Goal: Communication & Community: Answer question/provide support

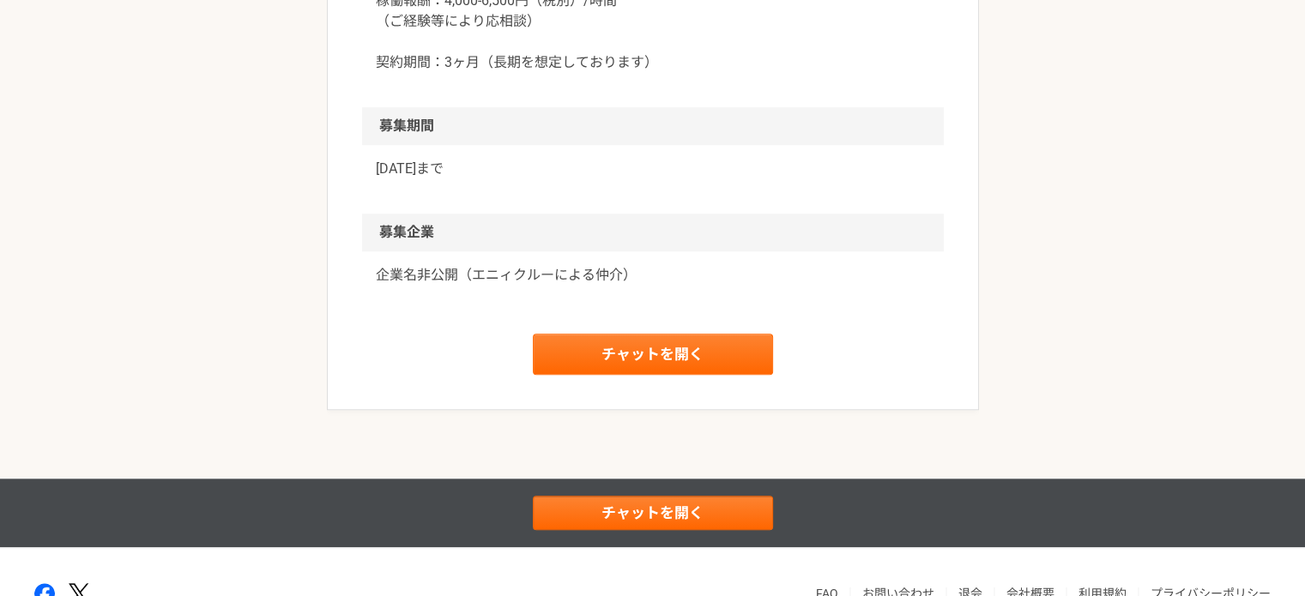
scroll to position [1650, 0]
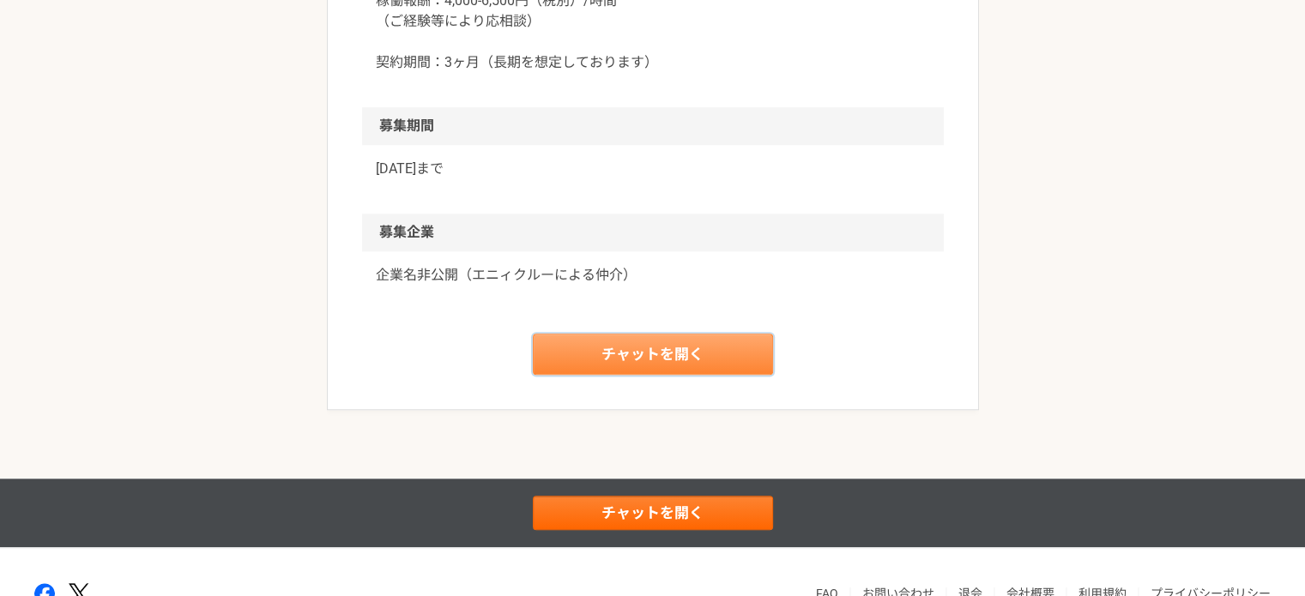
click at [582, 344] on link "チャットを開く" at bounding box center [653, 354] width 240 height 41
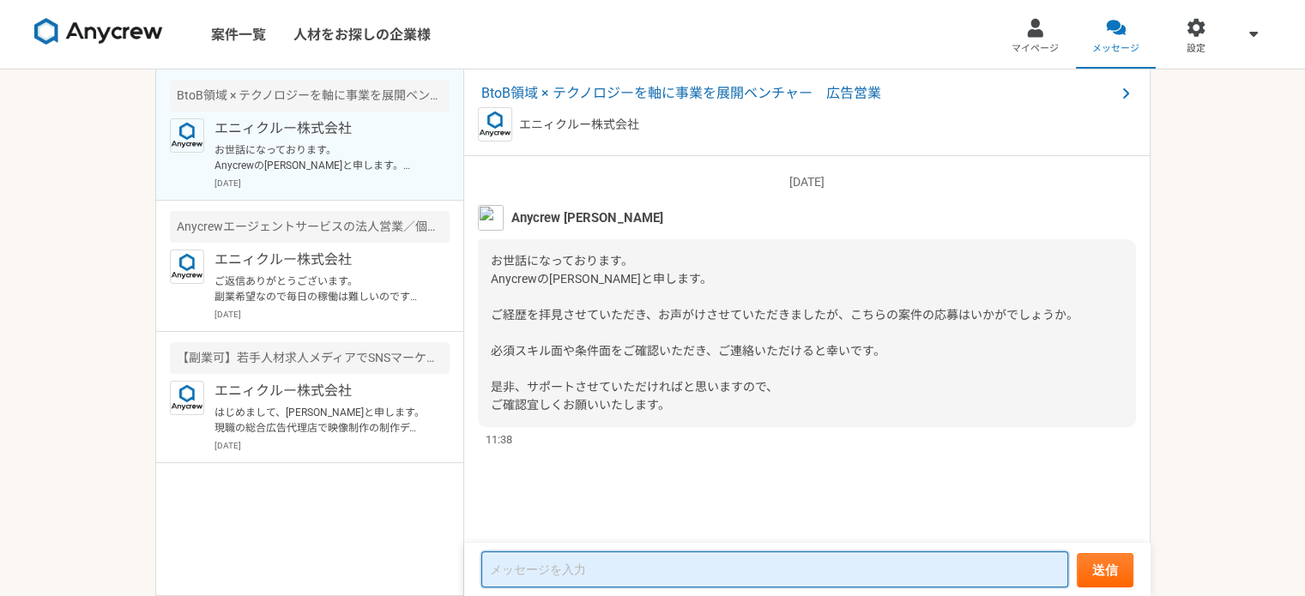
click at [642, 579] on textarea at bounding box center [774, 570] width 587 height 36
type textarea "z"
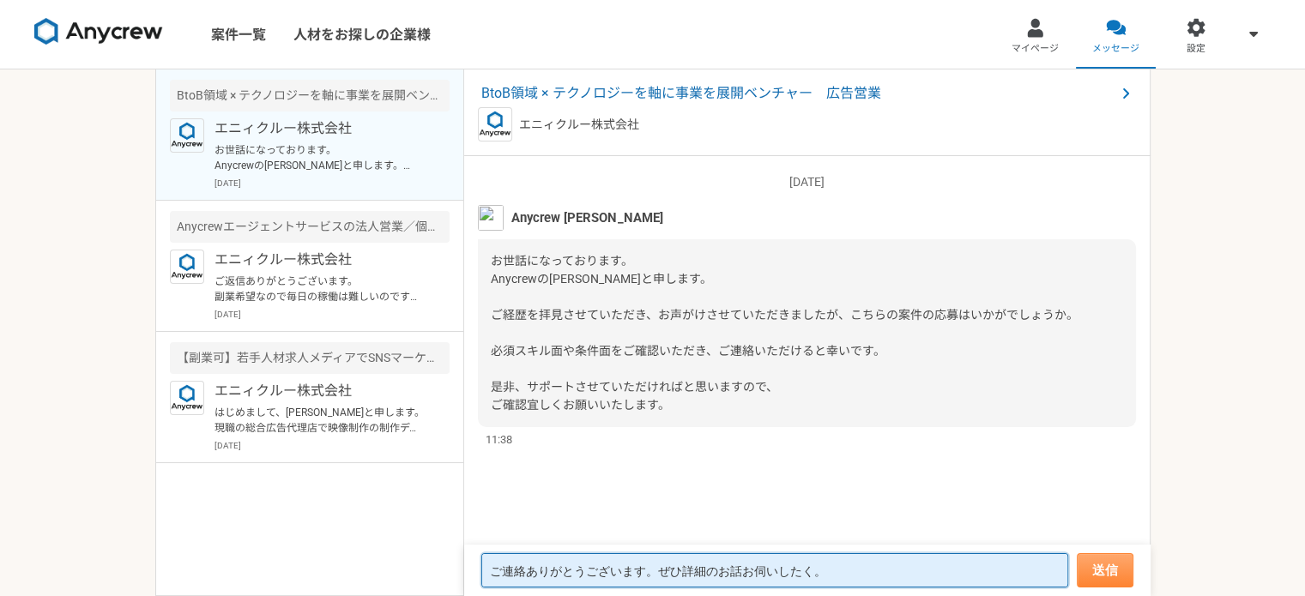
type textarea "ご連絡ありがとうございます。ぜひ詳細のお話お伺いしたく。"
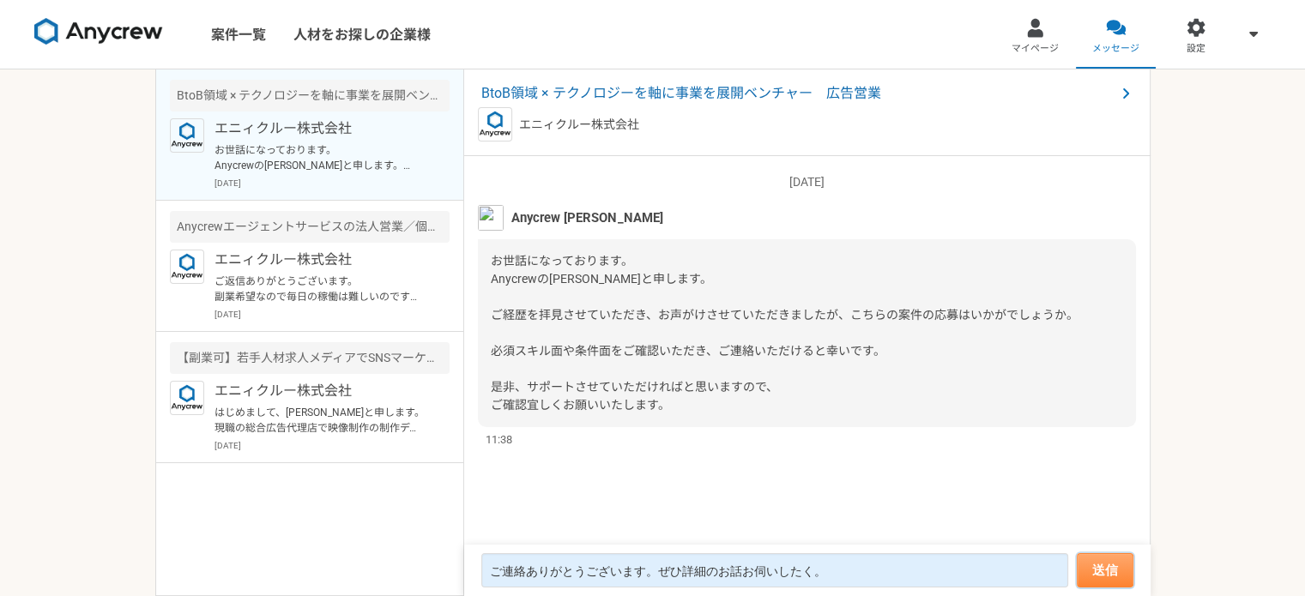
click at [1106, 565] on button "送信" at bounding box center [1104, 570] width 57 height 34
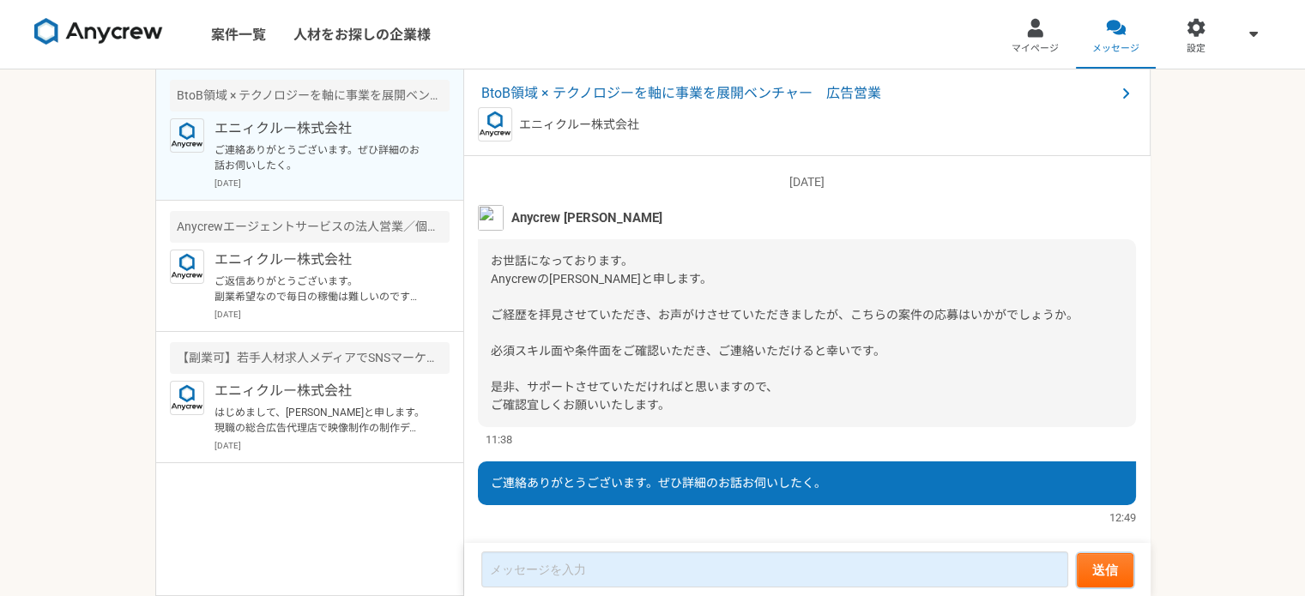
scroll to position [32, 0]
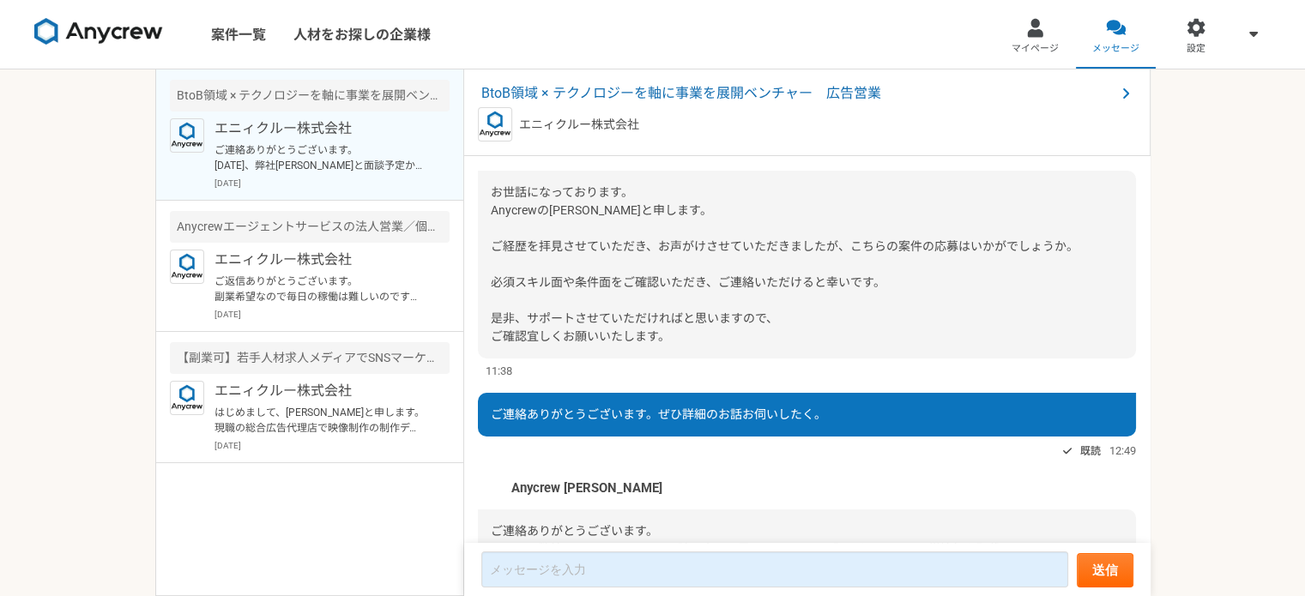
scroll to position [220, 0]
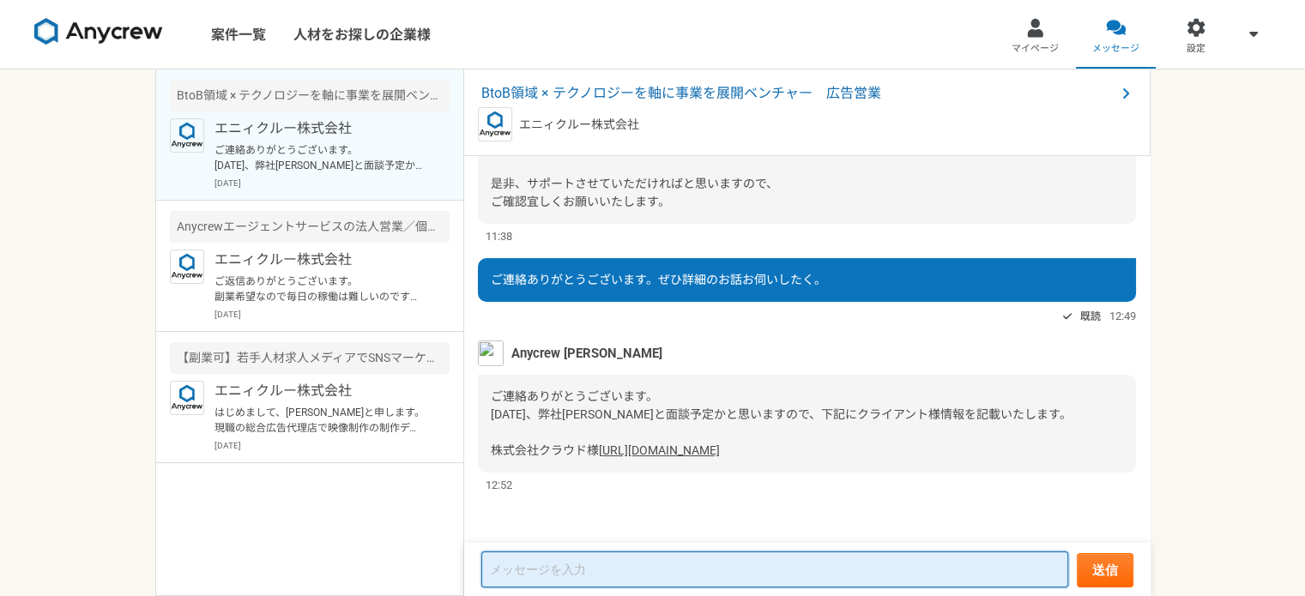
click at [607, 566] on textarea at bounding box center [774, 570] width 587 height 36
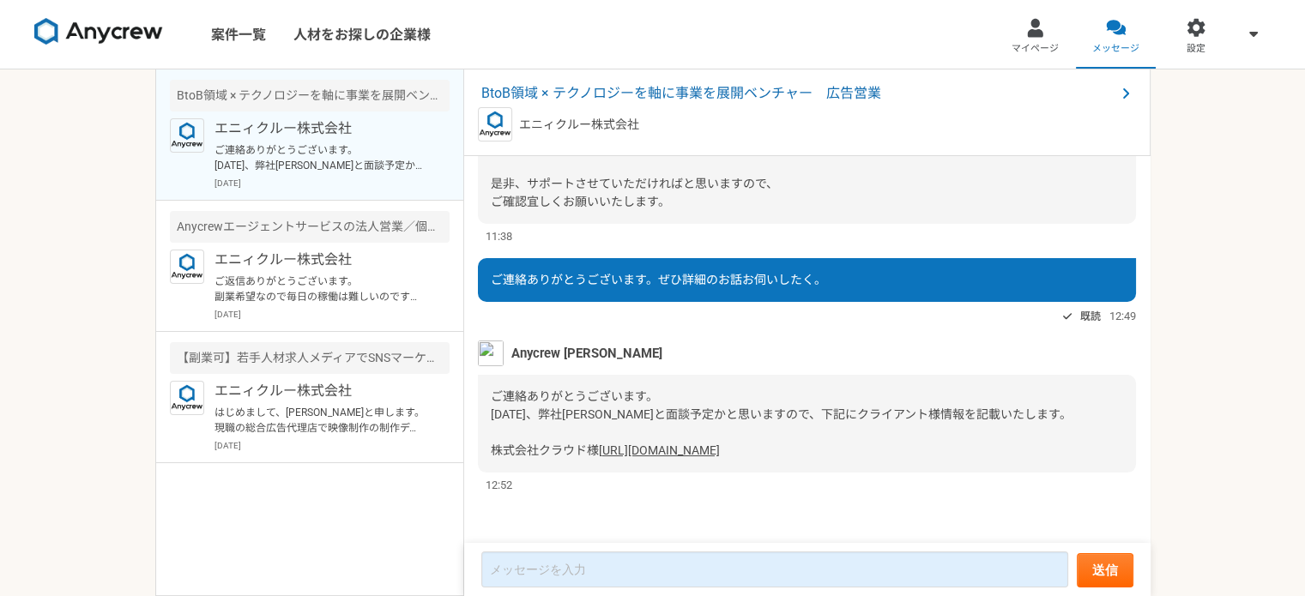
click at [609, 449] on link "https://craid-inc.com/about/" at bounding box center [659, 450] width 121 height 14
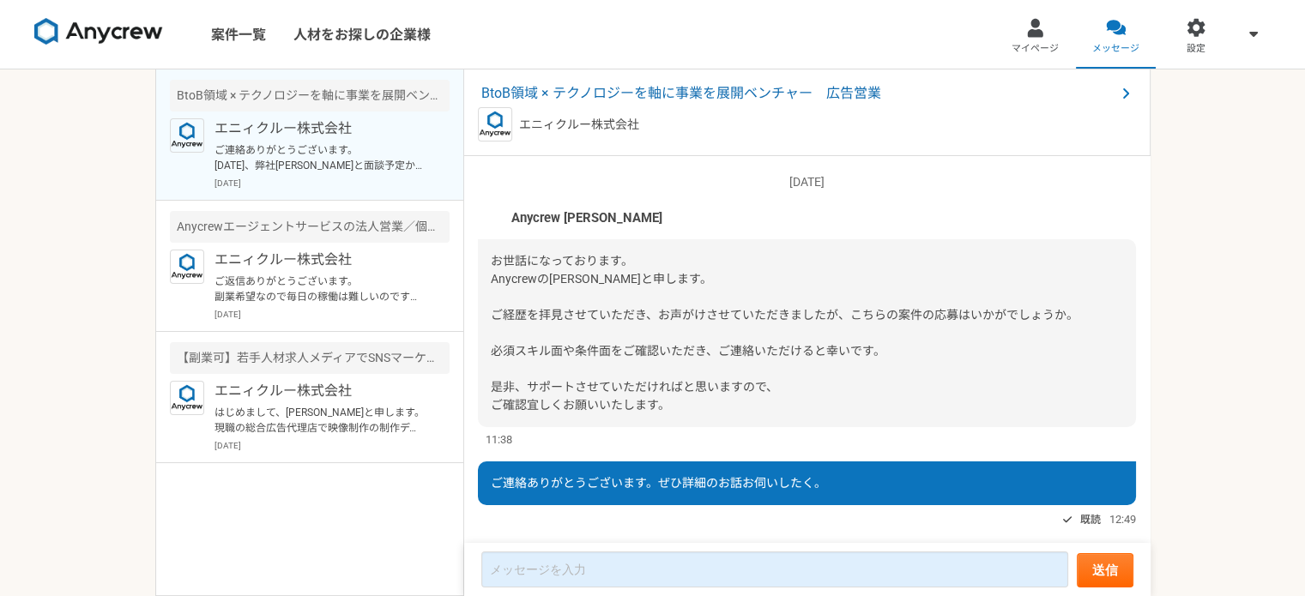
scroll to position [220, 0]
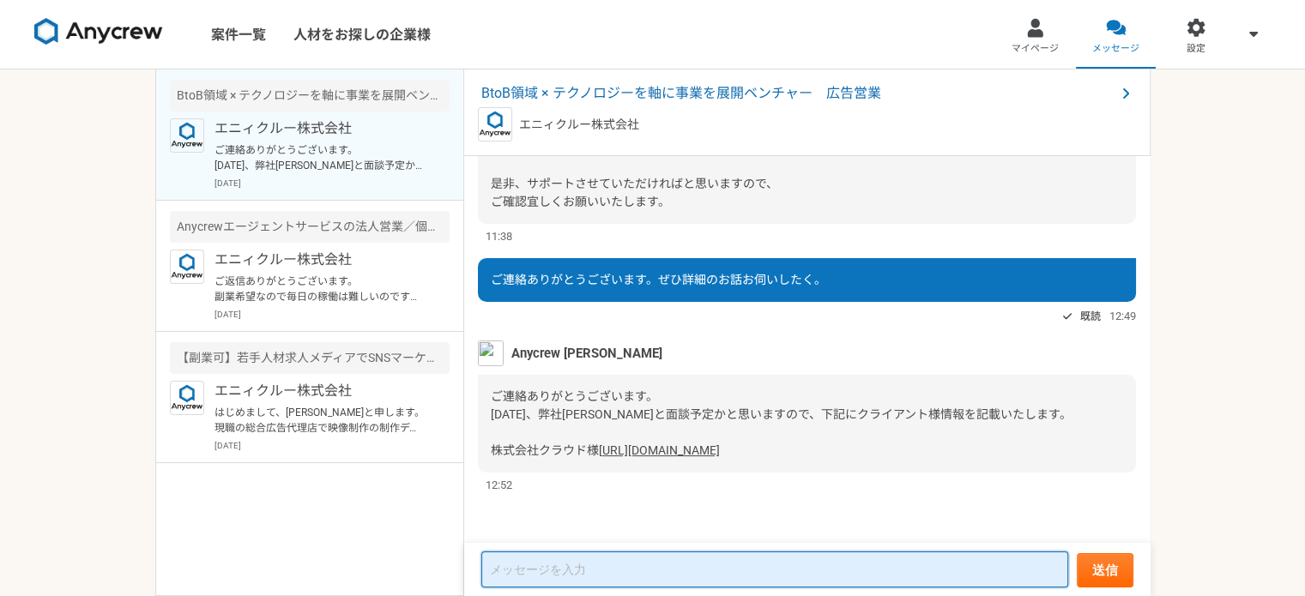
click at [575, 585] on textarea at bounding box center [774, 570] width 587 height 36
type textarea "s"
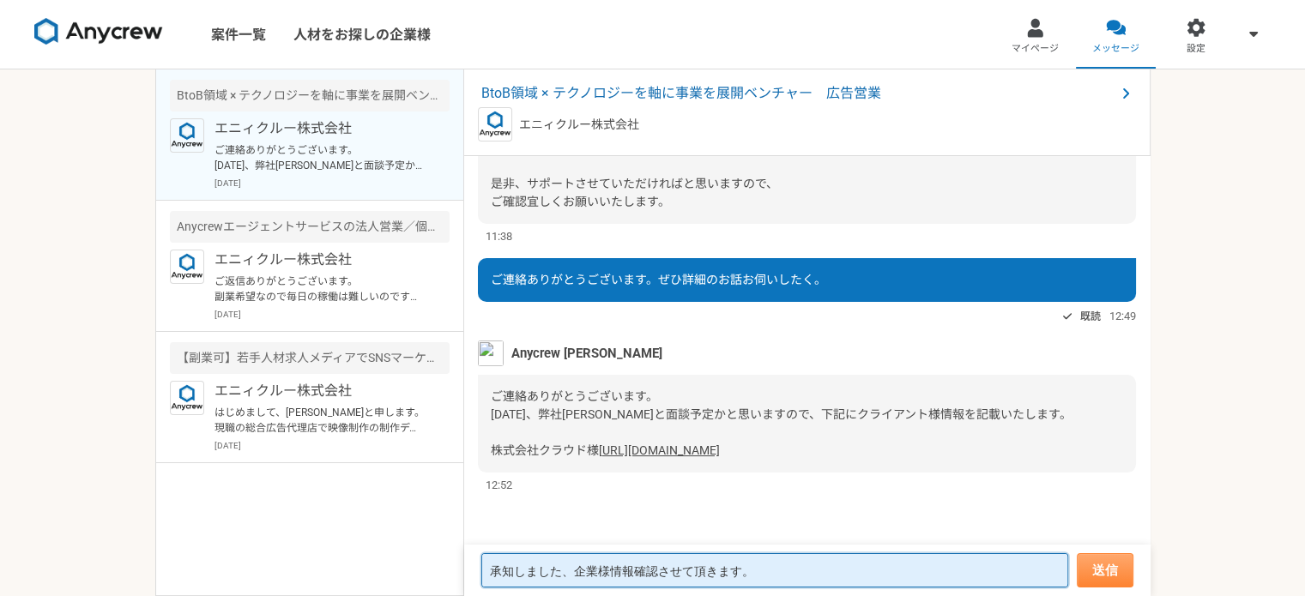
type textarea "承知しました、企業様情報確認させて頂きます。"
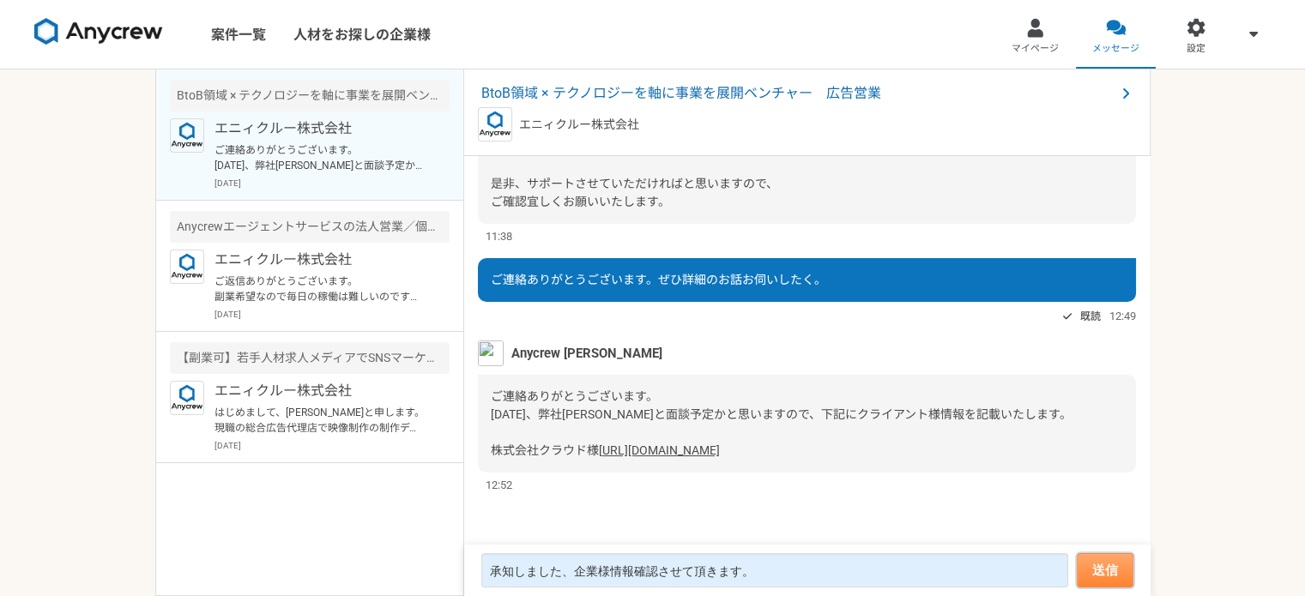
click at [1096, 573] on button "送信" at bounding box center [1104, 570] width 57 height 34
click at [1106, 578] on button "送信" at bounding box center [1104, 570] width 57 height 34
